Goal: Check status: Check status

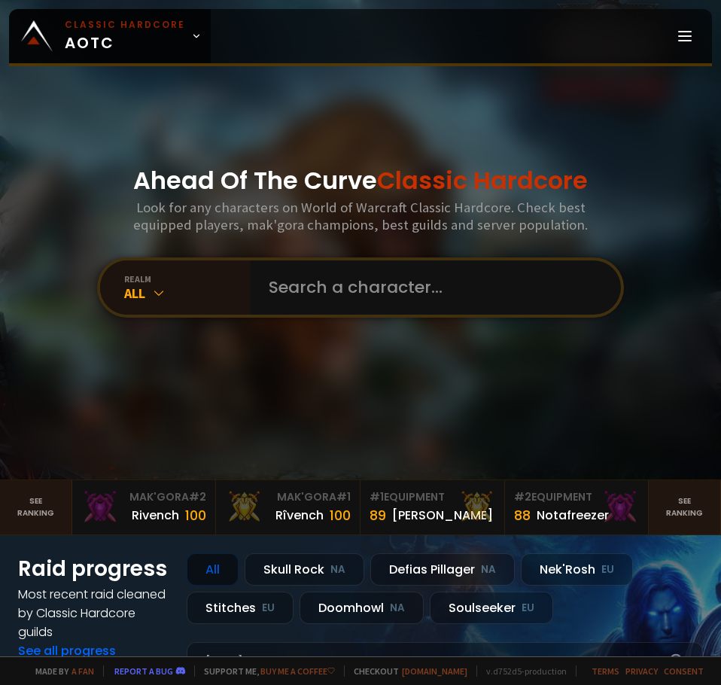
click at [363, 259] on div "realm All" at bounding box center [360, 287] width 527 height 60
click at [366, 277] on input "text" at bounding box center [431, 287] width 343 height 54
type input "rodmoo"
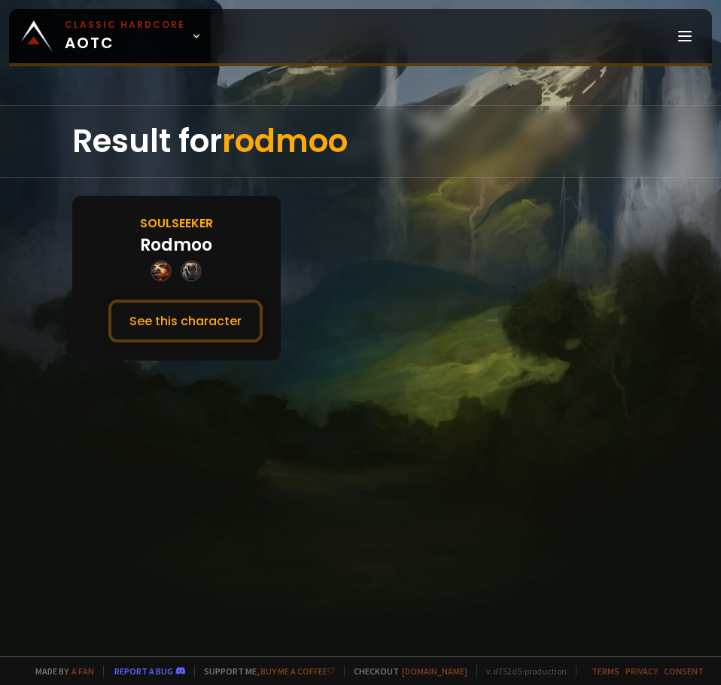
click at [201, 223] on div "Soulseeker" at bounding box center [176, 223] width 73 height 19
click at [203, 316] on button "See this character" at bounding box center [185, 320] width 154 height 43
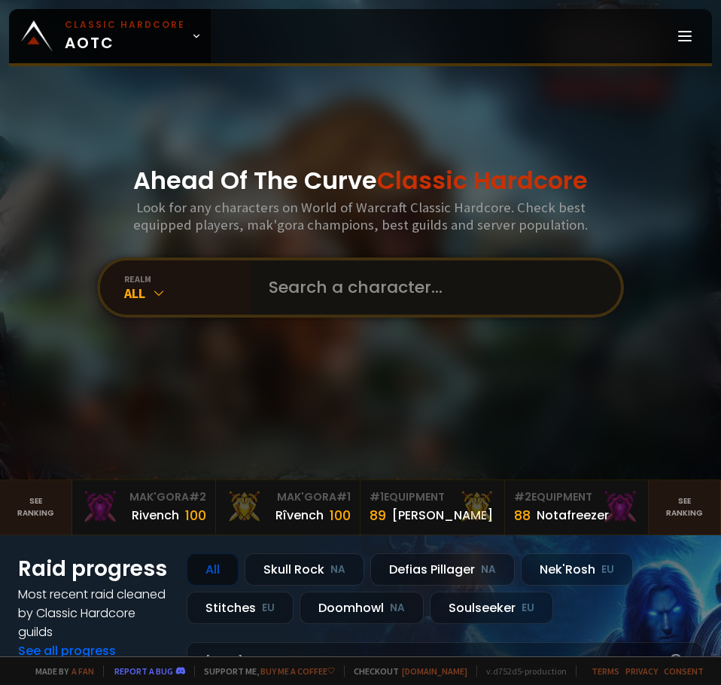
click at [393, 285] on input "text" at bounding box center [431, 287] width 343 height 54
type input "erbear"
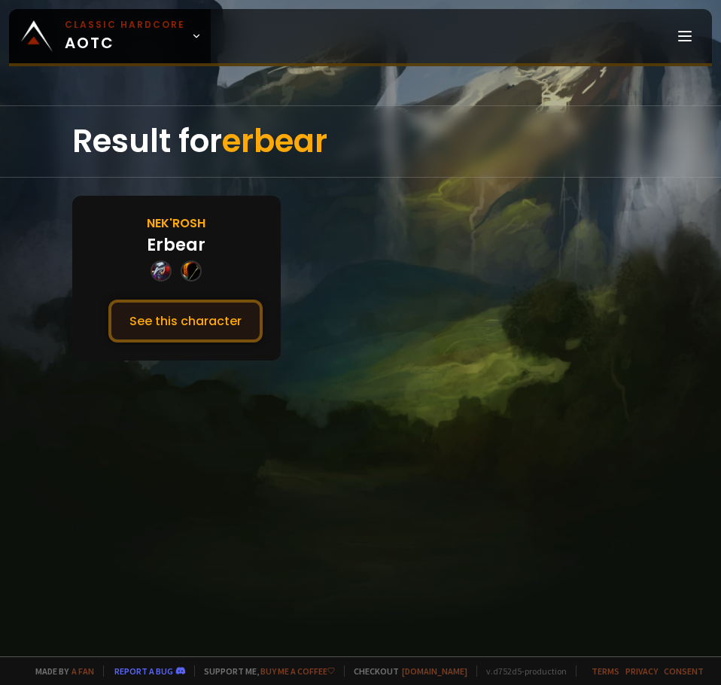
click at [180, 319] on button "See this character" at bounding box center [185, 320] width 154 height 43
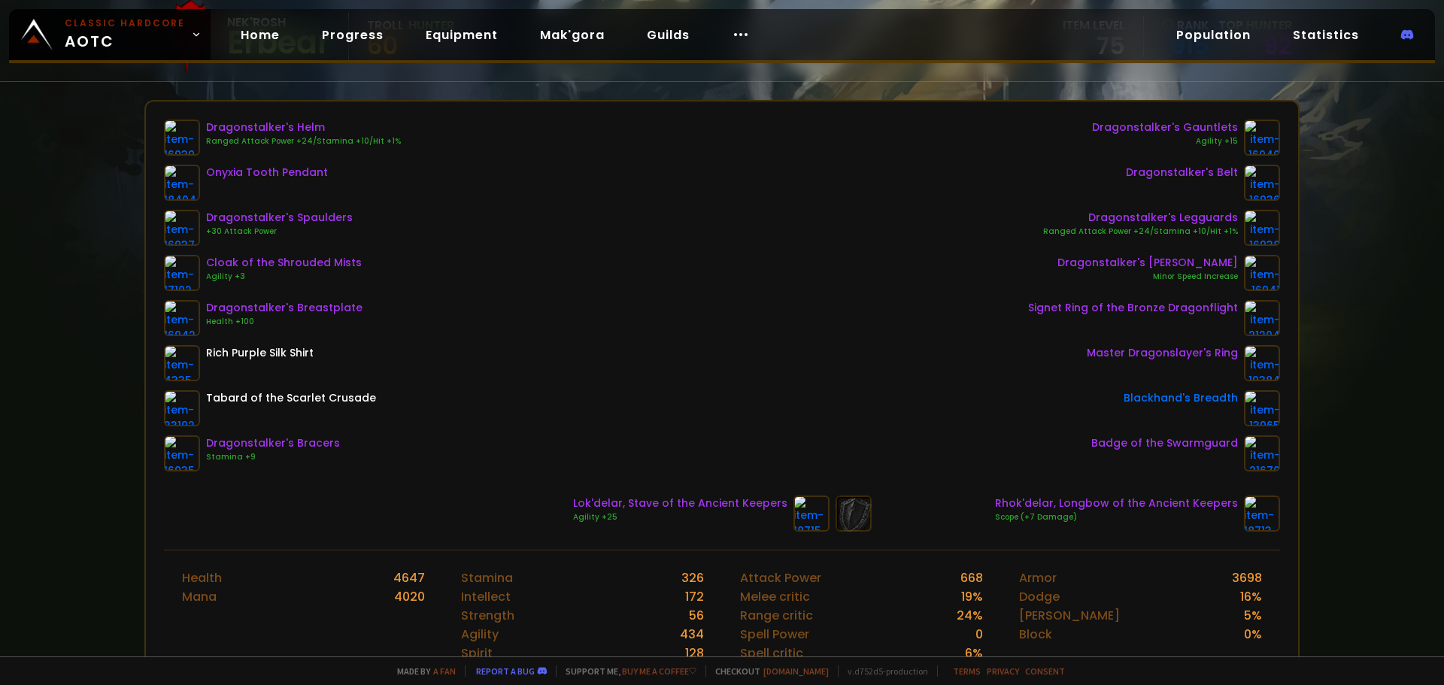
scroll to position [376, 0]
